Goal: Information Seeking & Learning: Learn about a topic

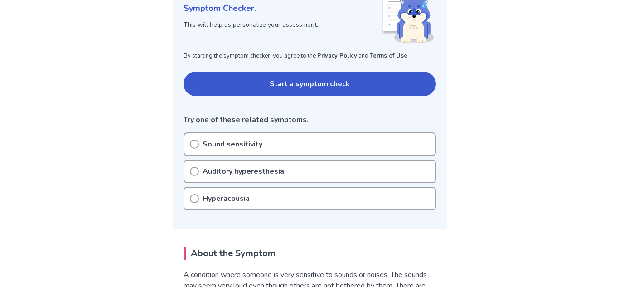
scroll to position [141, 0]
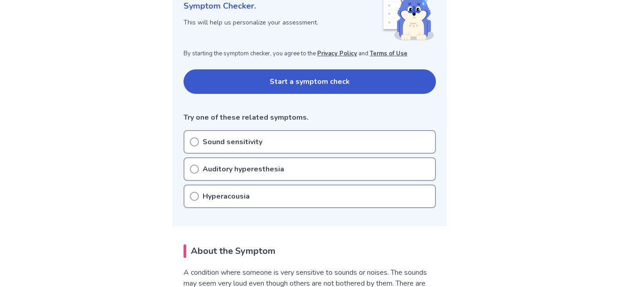
click at [249, 73] on button "Start a symptom check" at bounding box center [310, 81] width 253 height 24
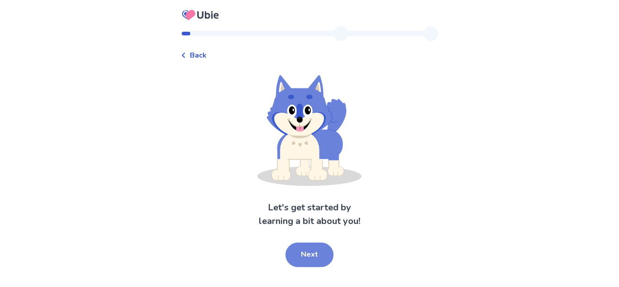
click at [328, 262] on button "Next" at bounding box center [310, 255] width 48 height 24
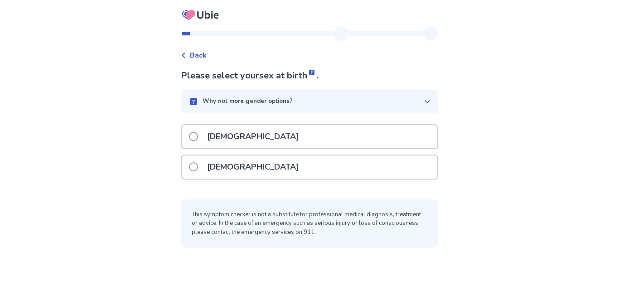
click at [299, 170] on div "[DEMOGRAPHIC_DATA]" at bounding box center [310, 167] width 256 height 23
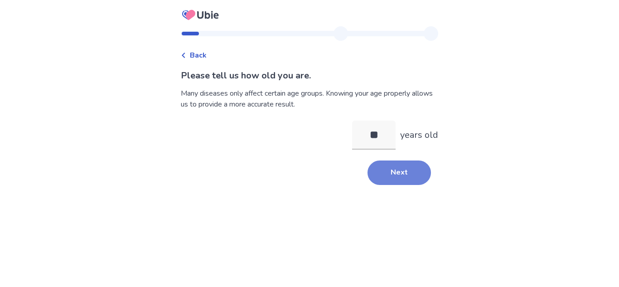
type input "**"
click at [411, 165] on button "Next" at bounding box center [399, 173] width 63 height 24
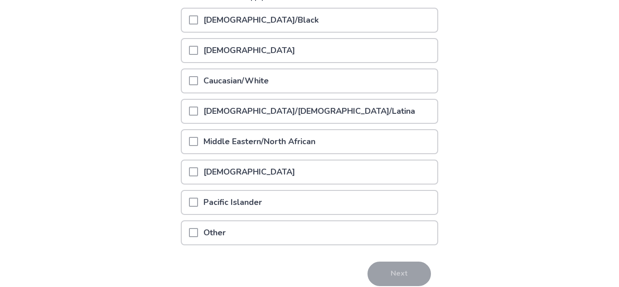
scroll to position [133, 0]
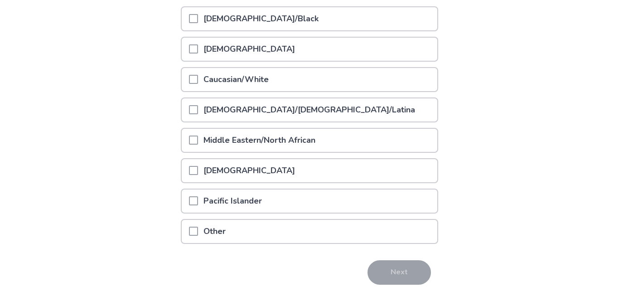
click at [327, 149] on div "Middle Eastern/North African" at bounding box center [310, 140] width 256 height 23
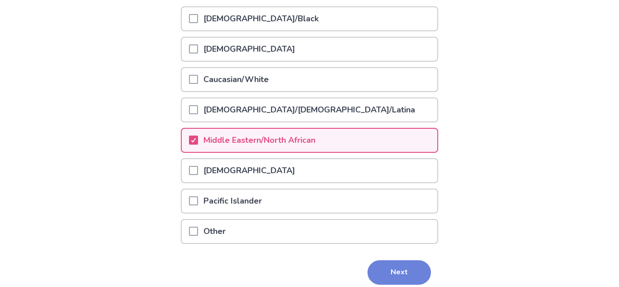
click at [400, 278] on button "Next" at bounding box center [399, 272] width 63 height 24
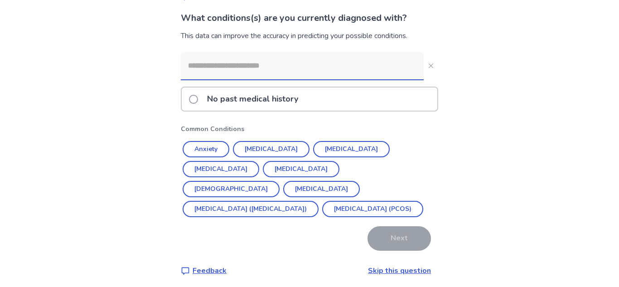
scroll to position [57, 0]
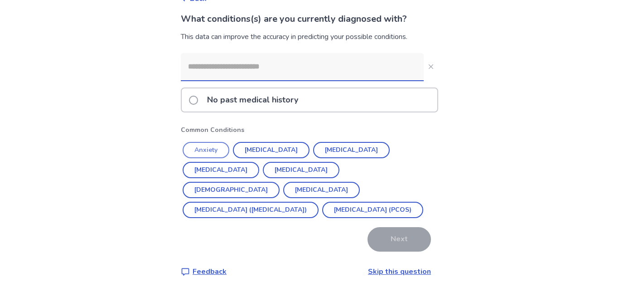
click at [214, 146] on button "Anxiety" at bounding box center [206, 150] width 47 height 16
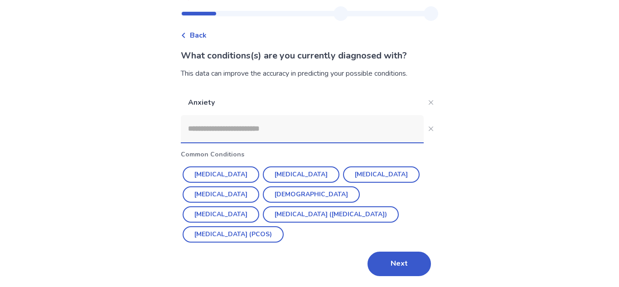
scroll to position [20, 0]
click at [283, 177] on button "[MEDICAL_DATA]" at bounding box center [301, 174] width 77 height 16
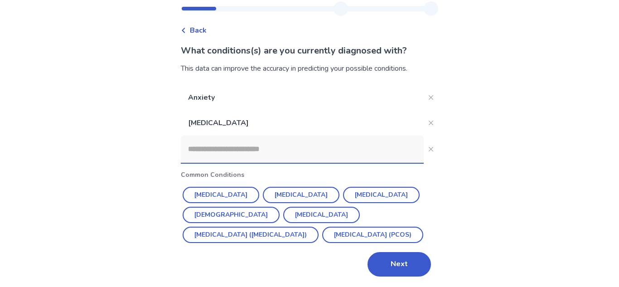
scroll to position [25, 0]
click at [386, 266] on button "Next" at bounding box center [399, 264] width 63 height 24
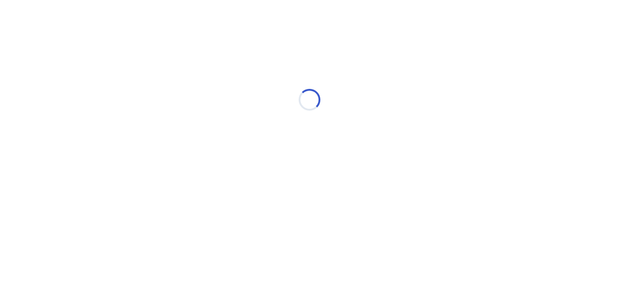
scroll to position [0, 0]
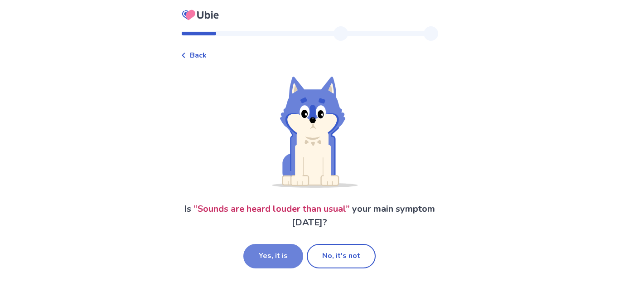
click at [285, 256] on button "Yes, it is" at bounding box center [274, 256] width 60 height 24
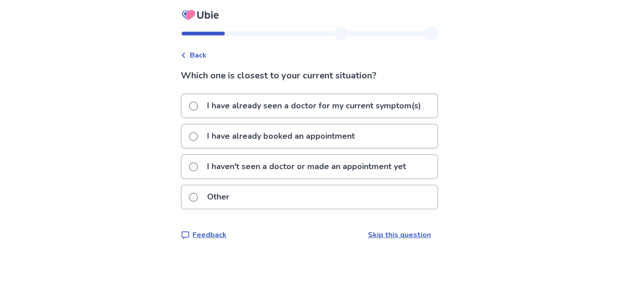
click at [280, 112] on p "I have already seen a doctor for my current symptom(s)" at bounding box center [314, 105] width 225 height 23
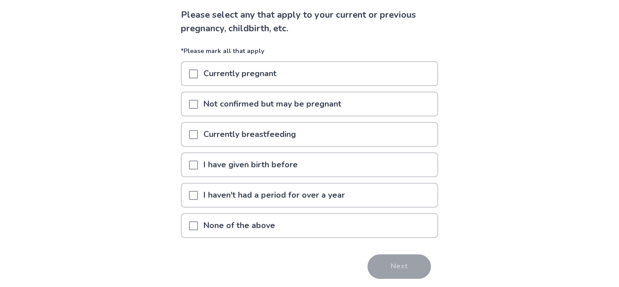
scroll to position [62, 0]
click at [198, 223] on span at bounding box center [193, 224] width 9 height 9
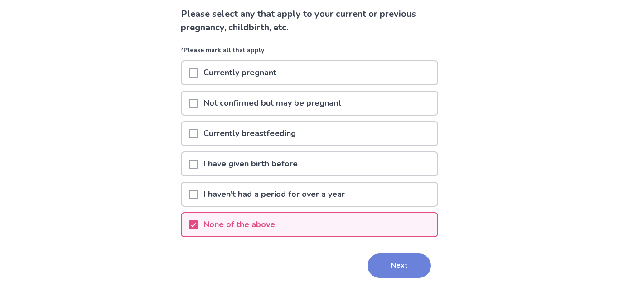
click at [391, 265] on button "Next" at bounding box center [399, 266] width 63 height 24
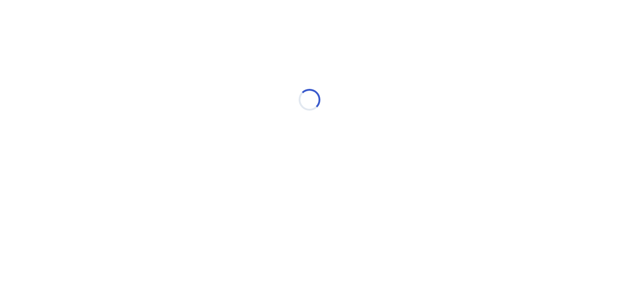
scroll to position [0, 0]
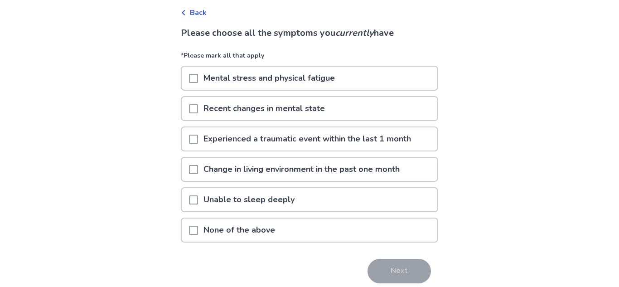
scroll to position [49, 0]
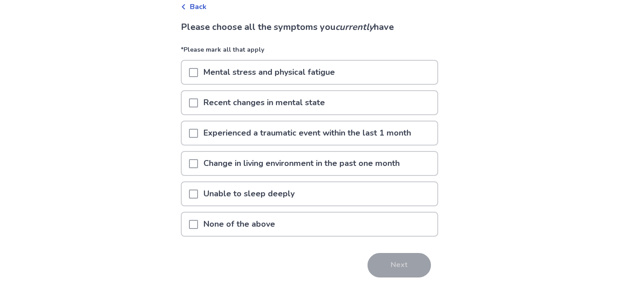
click at [195, 68] on span at bounding box center [193, 72] width 9 height 9
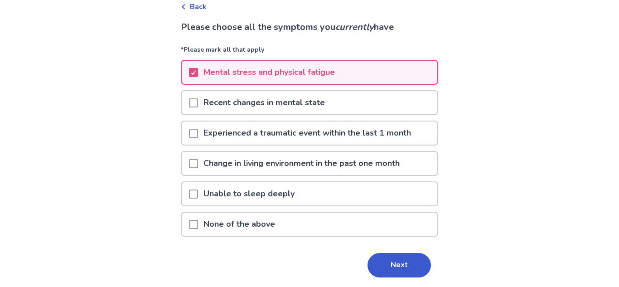
click at [197, 106] on span at bounding box center [193, 102] width 9 height 9
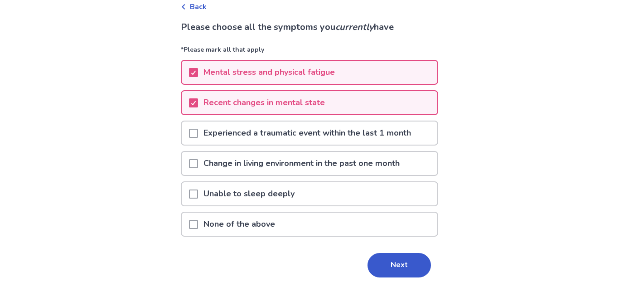
click at [198, 195] on span at bounding box center [193, 194] width 9 height 9
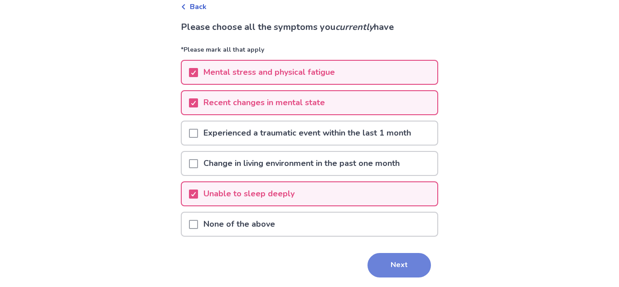
click at [381, 268] on button "Next" at bounding box center [399, 265] width 63 height 24
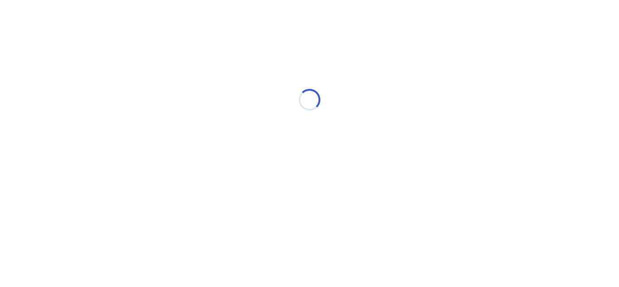
scroll to position [0, 0]
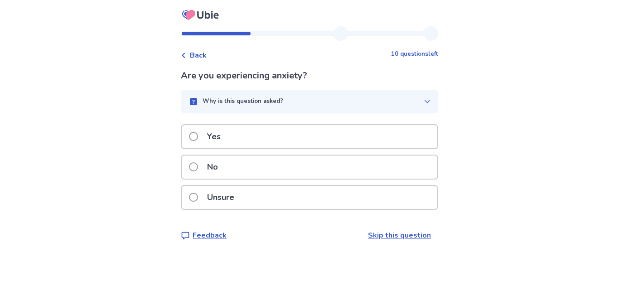
click at [249, 132] on div "Yes" at bounding box center [310, 136] width 256 height 23
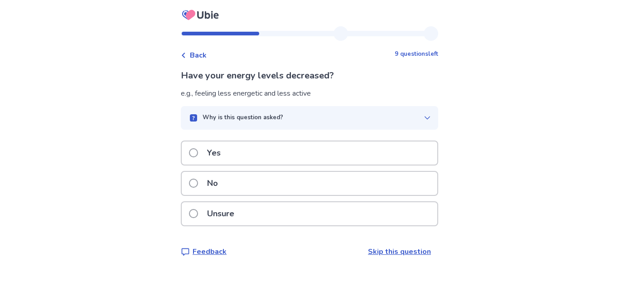
click at [258, 160] on div "Yes" at bounding box center [310, 152] width 256 height 23
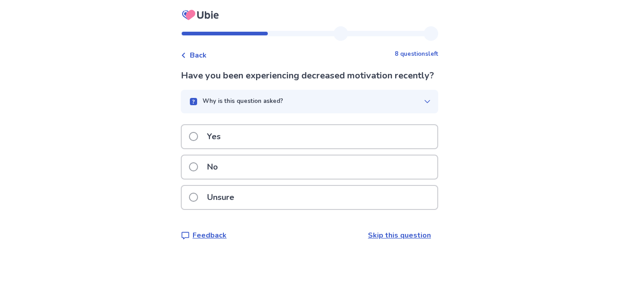
click at [235, 148] on div "Yes" at bounding box center [310, 136] width 256 height 23
click at [226, 138] on p "Yes" at bounding box center [214, 136] width 24 height 23
click at [242, 137] on div "Yes" at bounding box center [310, 136] width 256 height 23
click at [243, 137] on div "Yes" at bounding box center [310, 136] width 256 height 23
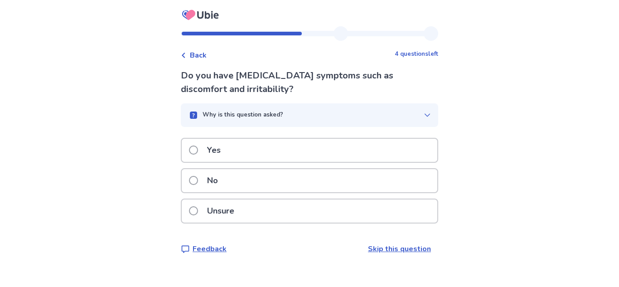
click at [243, 181] on div "No" at bounding box center [310, 180] width 256 height 23
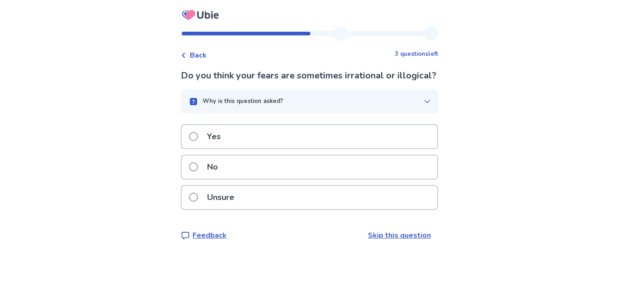
click at [243, 148] on div "Yes" at bounding box center [310, 136] width 256 height 23
click at [242, 148] on div "Yes" at bounding box center [310, 136] width 256 height 23
click at [259, 136] on div "Yes" at bounding box center [310, 136] width 256 height 23
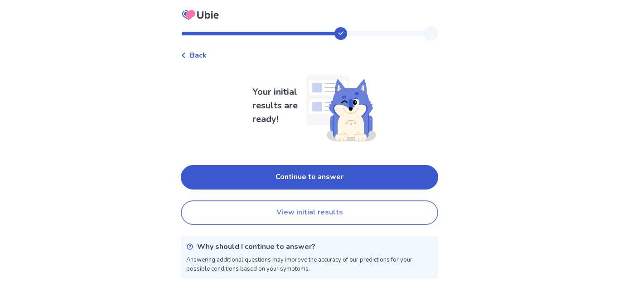
click at [275, 216] on button "View initial results" at bounding box center [310, 212] width 258 height 24
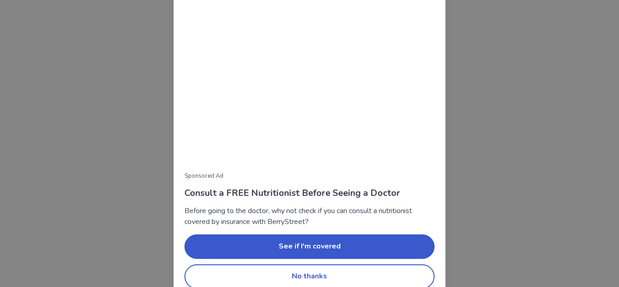
scroll to position [97, 0]
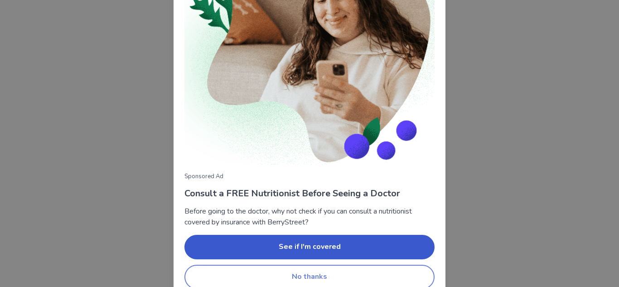
click at [369, 276] on button "No thanks" at bounding box center [310, 277] width 250 height 24
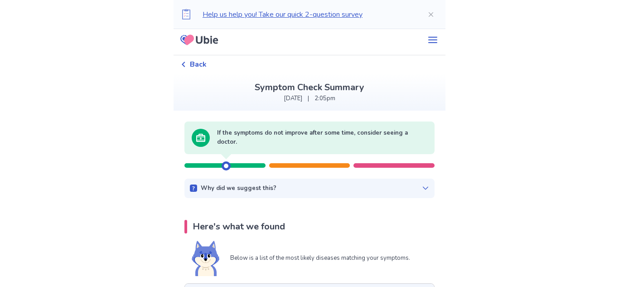
scroll to position [0, 0]
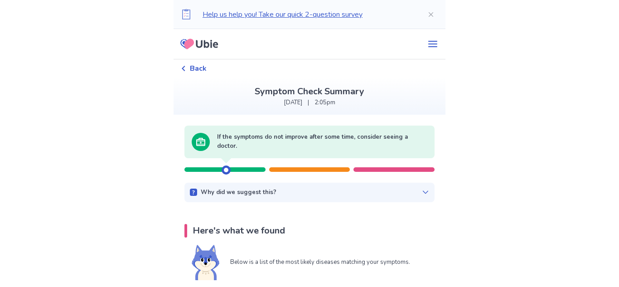
drag, startPoint x: 230, startPoint y: 171, endPoint x: 254, endPoint y: 170, distance: 23.6
click at [254, 170] on div at bounding box center [310, 165] width 250 height 14
click at [297, 169] on div at bounding box center [309, 169] width 81 height 5
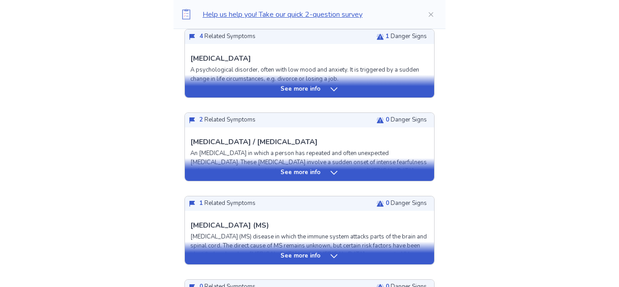
scroll to position [258, 0]
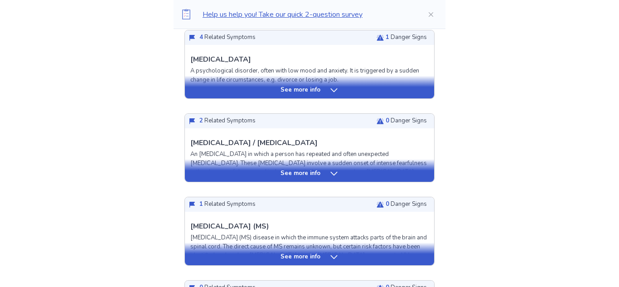
click at [296, 91] on p "See more info" at bounding box center [301, 90] width 40 height 9
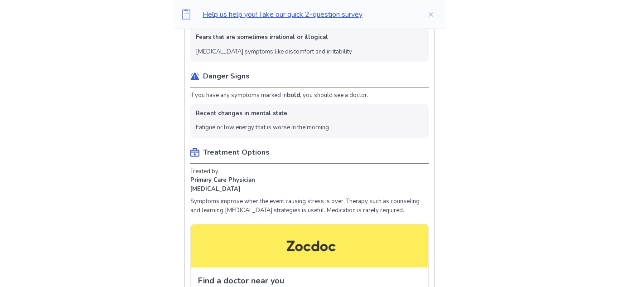
scroll to position [421, 0]
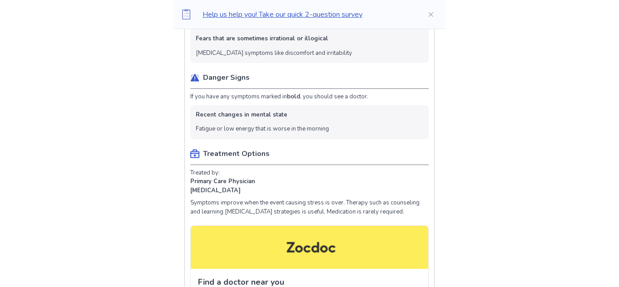
drag, startPoint x: 219, startPoint y: 118, endPoint x: 229, endPoint y: 134, distance: 19.4
click at [229, 134] on ul "Recent changes in mental state Fatigue or low energy that is worse in the morni…" at bounding box center [309, 122] width 239 height 34
click at [189, 133] on div "Here's what we found Below is a list of the most likely diseases matching your …" at bounding box center [310, 252] width 272 height 898
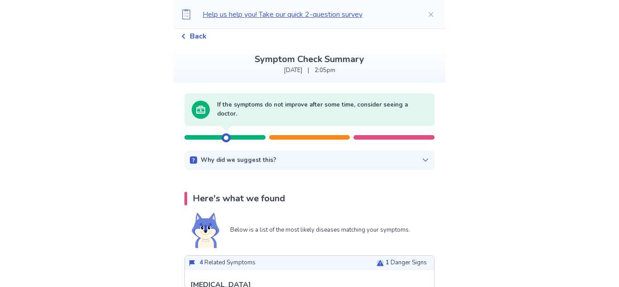
scroll to position [0, 0]
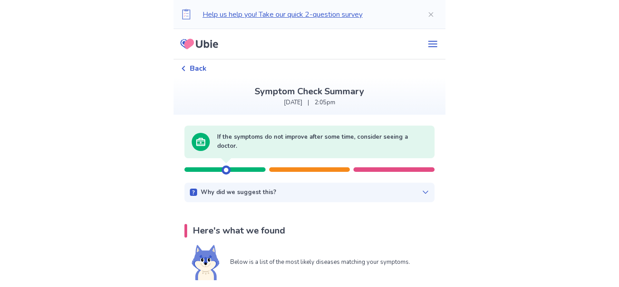
click at [194, 72] on div "Back" at bounding box center [194, 68] width 26 height 11
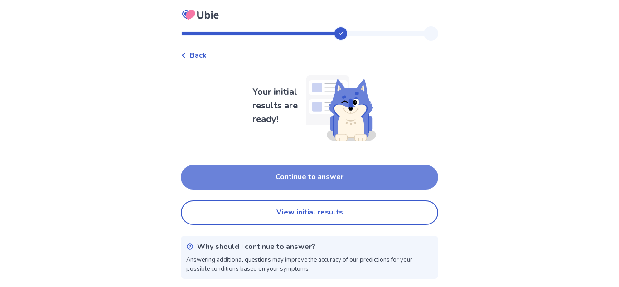
click at [288, 177] on button "Continue to answer" at bounding box center [310, 177] width 258 height 24
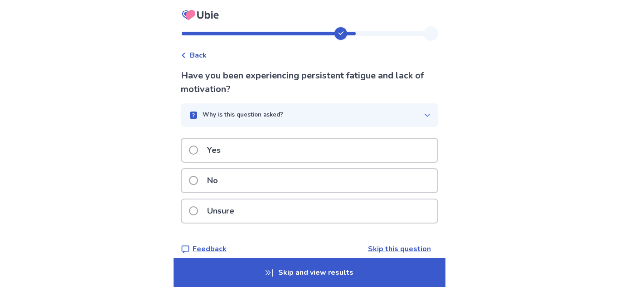
click at [281, 152] on div "Yes" at bounding box center [310, 150] width 256 height 23
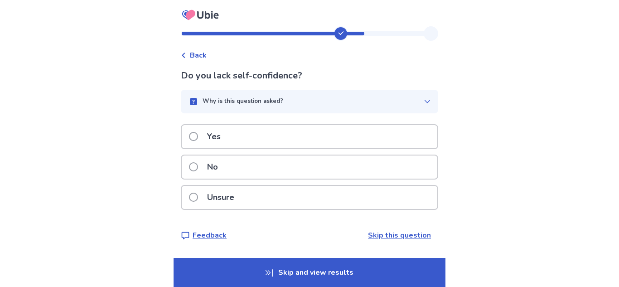
click at [281, 140] on div "Yes" at bounding box center [310, 136] width 256 height 23
click at [262, 136] on div "Yes" at bounding box center [310, 136] width 256 height 23
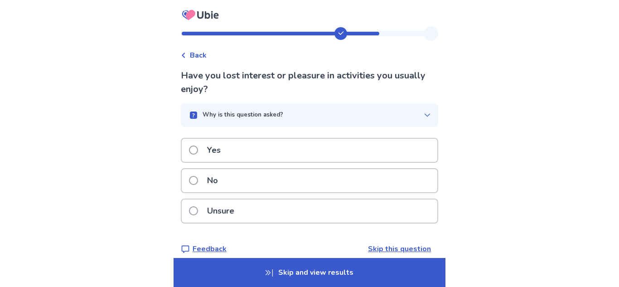
click at [275, 154] on div "Yes" at bounding box center [310, 150] width 256 height 23
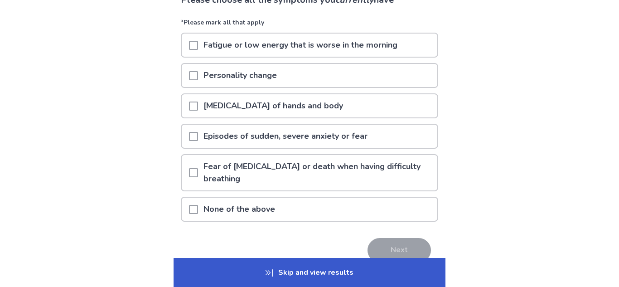
scroll to position [77, 0]
click at [260, 47] on p "Fatigue or low energy that is worse in the morning" at bounding box center [300, 44] width 205 height 23
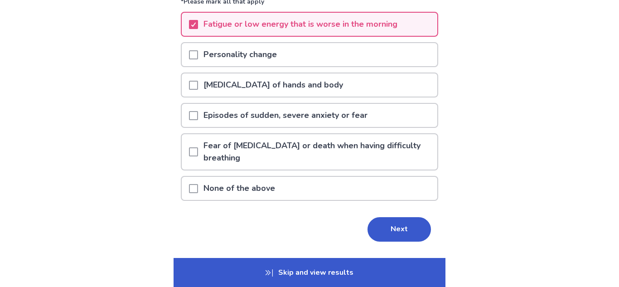
scroll to position [98, 0]
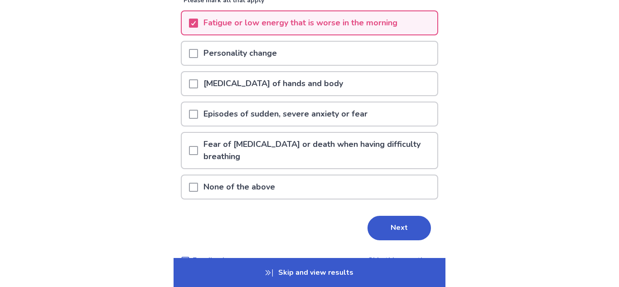
click at [263, 52] on p "Personality change" at bounding box center [240, 53] width 84 height 23
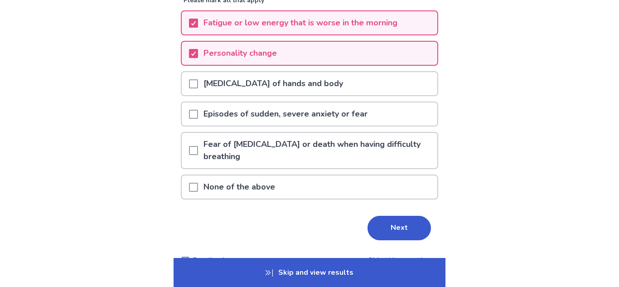
click at [263, 78] on p "[MEDICAL_DATA] of hands and body" at bounding box center [273, 83] width 151 height 23
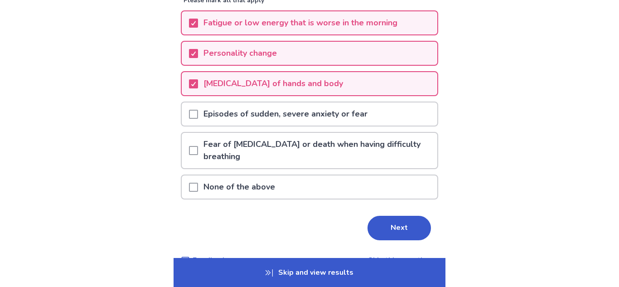
click at [264, 109] on p "Episodes of sudden, severe anxiety or fear" at bounding box center [285, 113] width 175 height 23
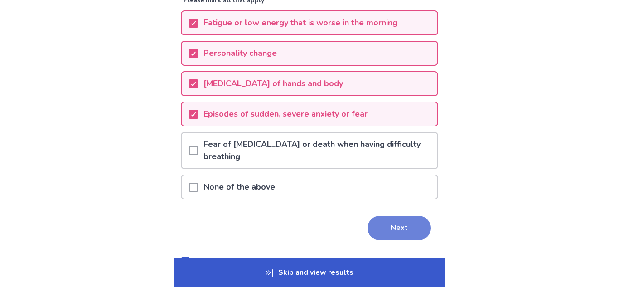
click at [372, 228] on button "Next" at bounding box center [399, 228] width 63 height 24
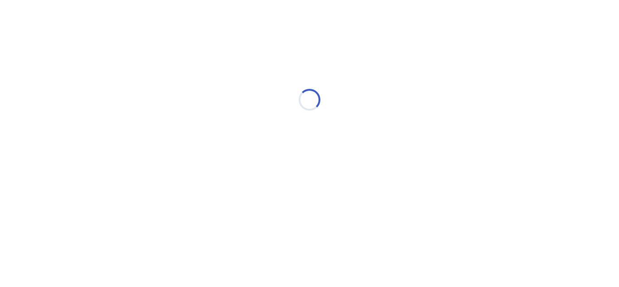
scroll to position [0, 0]
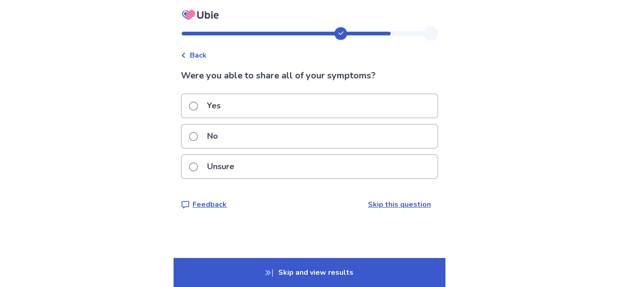
click at [292, 110] on div "Yes" at bounding box center [310, 105] width 256 height 23
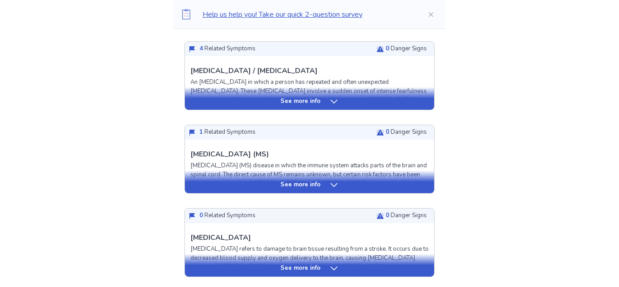
scroll to position [328, 0]
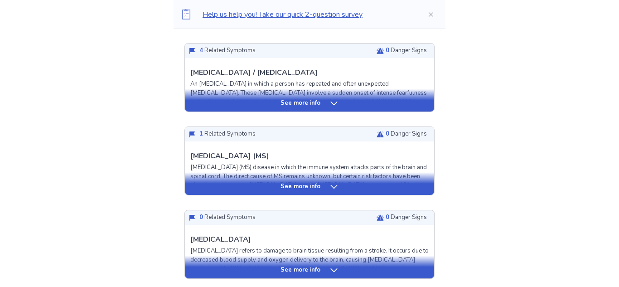
click at [311, 189] on p "See more info" at bounding box center [301, 186] width 40 height 9
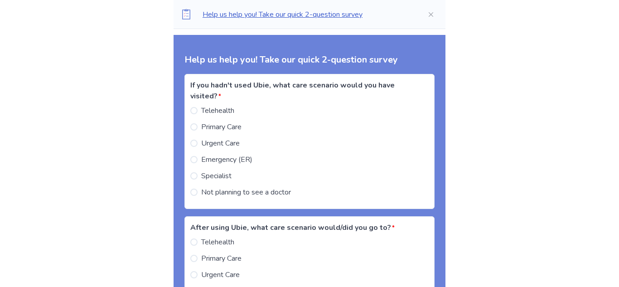
scroll to position [1501, 0]
